Goal: Task Accomplishment & Management: Use online tool/utility

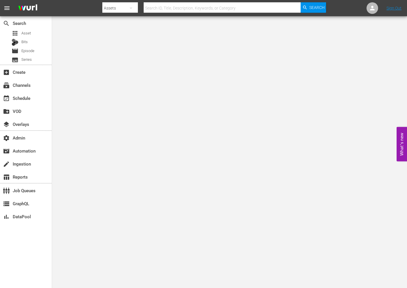
click at [154, 7] on input "text" at bounding box center [222, 8] width 157 height 14
paste input "183724779"
type input "183724779"
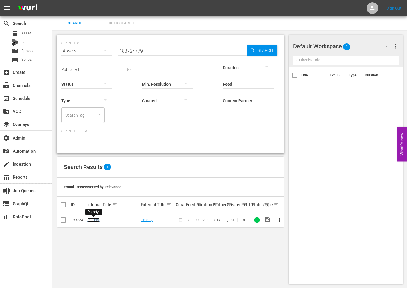
click at [92, 218] on link "Pa-arty!" at bounding box center [93, 220] width 12 height 4
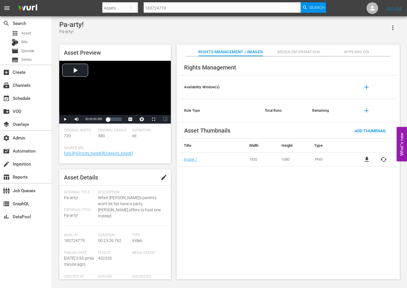
click at [194, 192] on div "Rights Management Availability Window(s) add Rule Type Total Runs Remaining add…" at bounding box center [288, 167] width 223 height 223
click at [296, 53] on span "Media Information" at bounding box center [298, 51] width 43 height 7
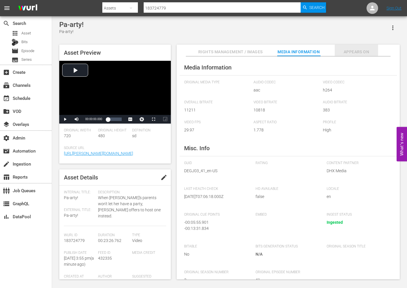
click at [354, 53] on span "Appears On" at bounding box center [356, 51] width 43 height 7
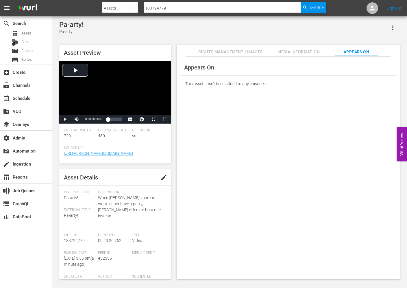
click at [293, 50] on span "Media Information" at bounding box center [298, 51] width 43 height 7
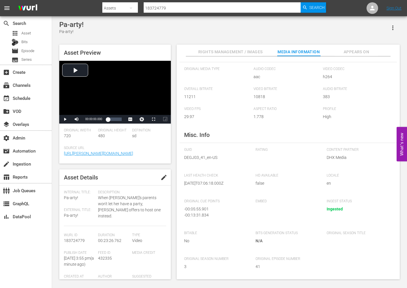
click at [352, 53] on span "Appears On" at bounding box center [356, 51] width 43 height 7
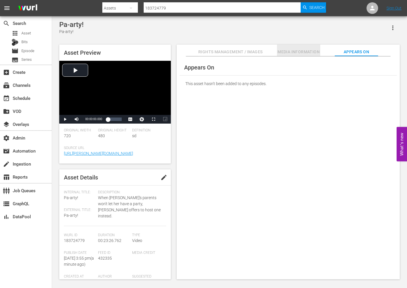
click at [295, 54] on span "Media Information" at bounding box center [298, 51] width 43 height 7
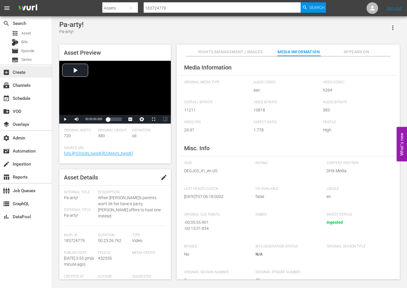
click at [23, 72] on div "add_box Create" at bounding box center [16, 71] width 32 height 5
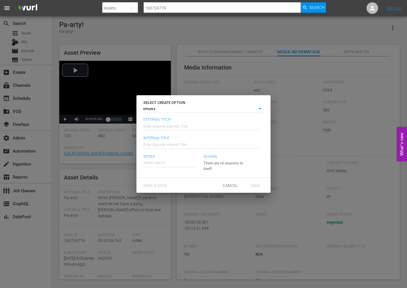
click at [161, 128] on input "text" at bounding box center [202, 126] width 117 height 14
click at [228, 185] on span "Cancel" at bounding box center [230, 185] width 25 height 5
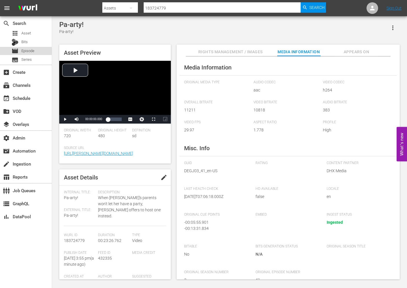
click at [21, 51] on div "movie Episode" at bounding box center [23, 51] width 23 height 8
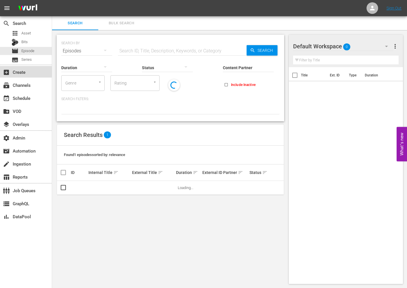
click at [12, 76] on div "add_box Create" at bounding box center [26, 72] width 52 height 12
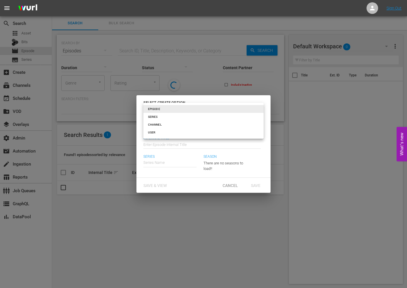
click at [186, 107] on body "menu Sign Out search Search apps Asset Bits movie Episode subtitles Series add_…" at bounding box center [203, 144] width 407 height 288
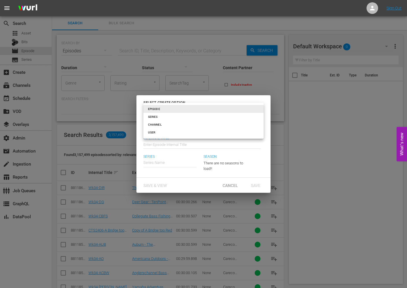
click at [188, 152] on div at bounding box center [203, 144] width 407 height 288
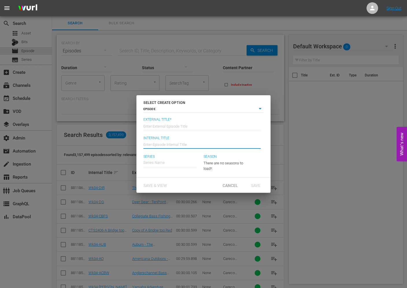
click at [186, 144] on input "text" at bounding box center [202, 144] width 117 height 14
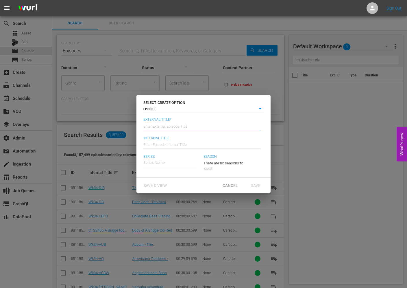
click at [182, 128] on input "text" at bounding box center [202, 126] width 117 height 14
click at [229, 185] on span "Cancel" at bounding box center [230, 185] width 25 height 5
